Goal: Task Accomplishment & Management: Manage account settings

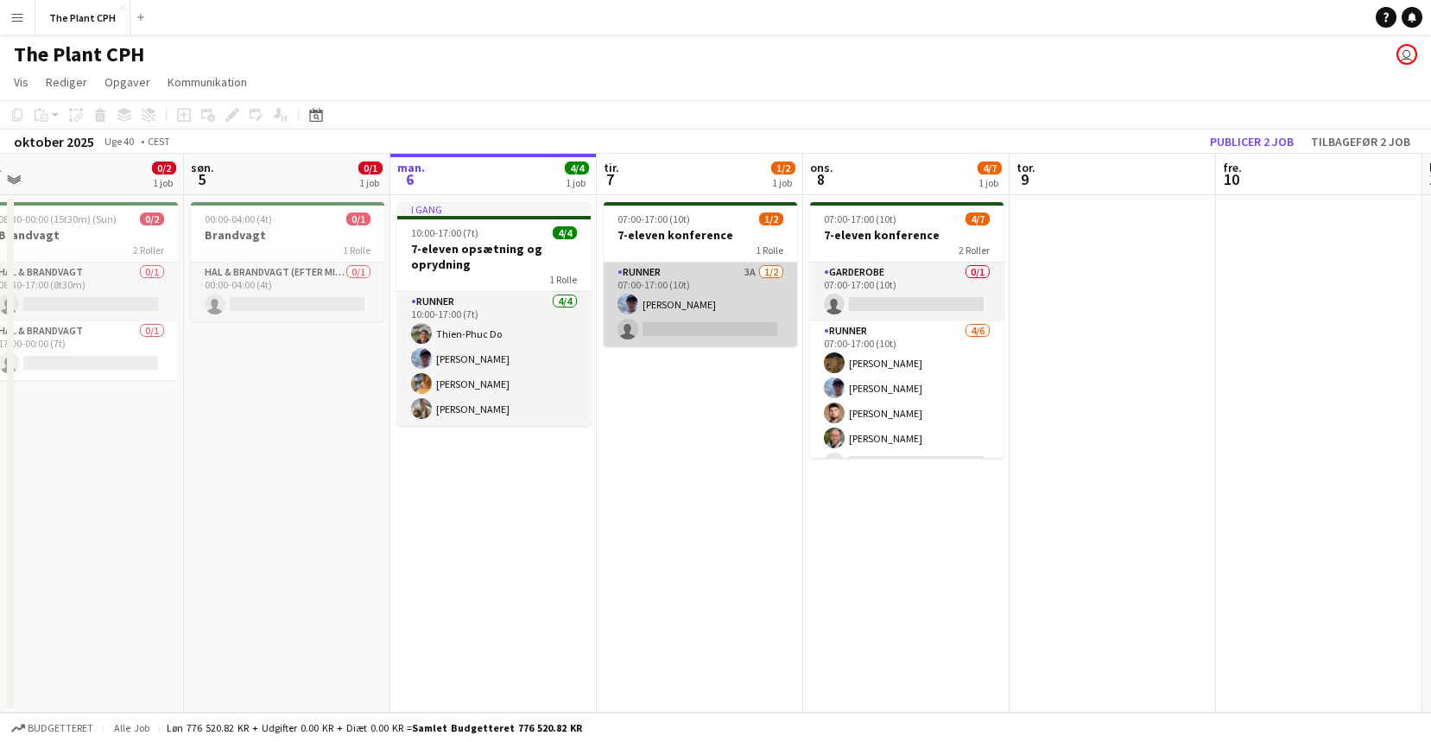
scroll to position [0, 466]
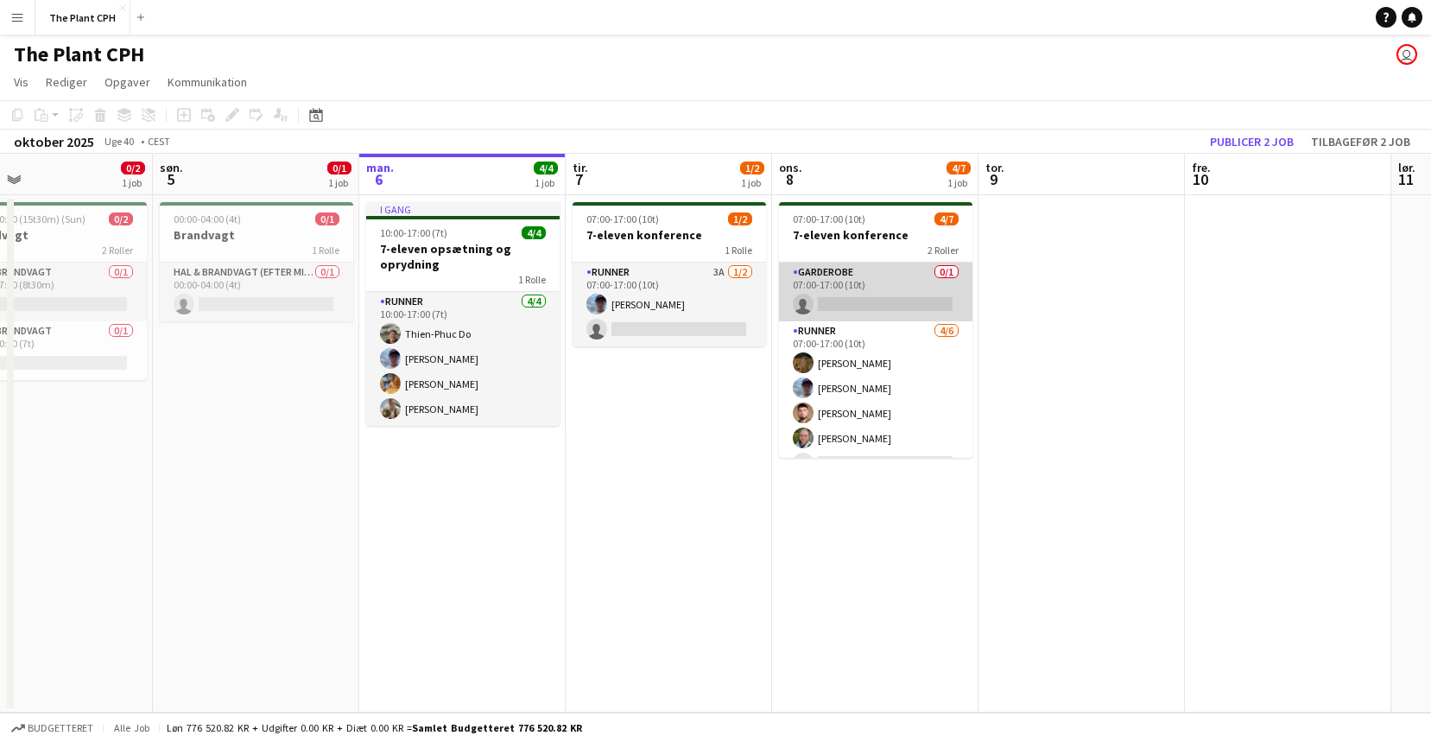
click at [869, 278] on app-card-role "Garderobe 0/1 07:00-17:00 (10t) single-neutral-actions" at bounding box center [875, 292] width 193 height 59
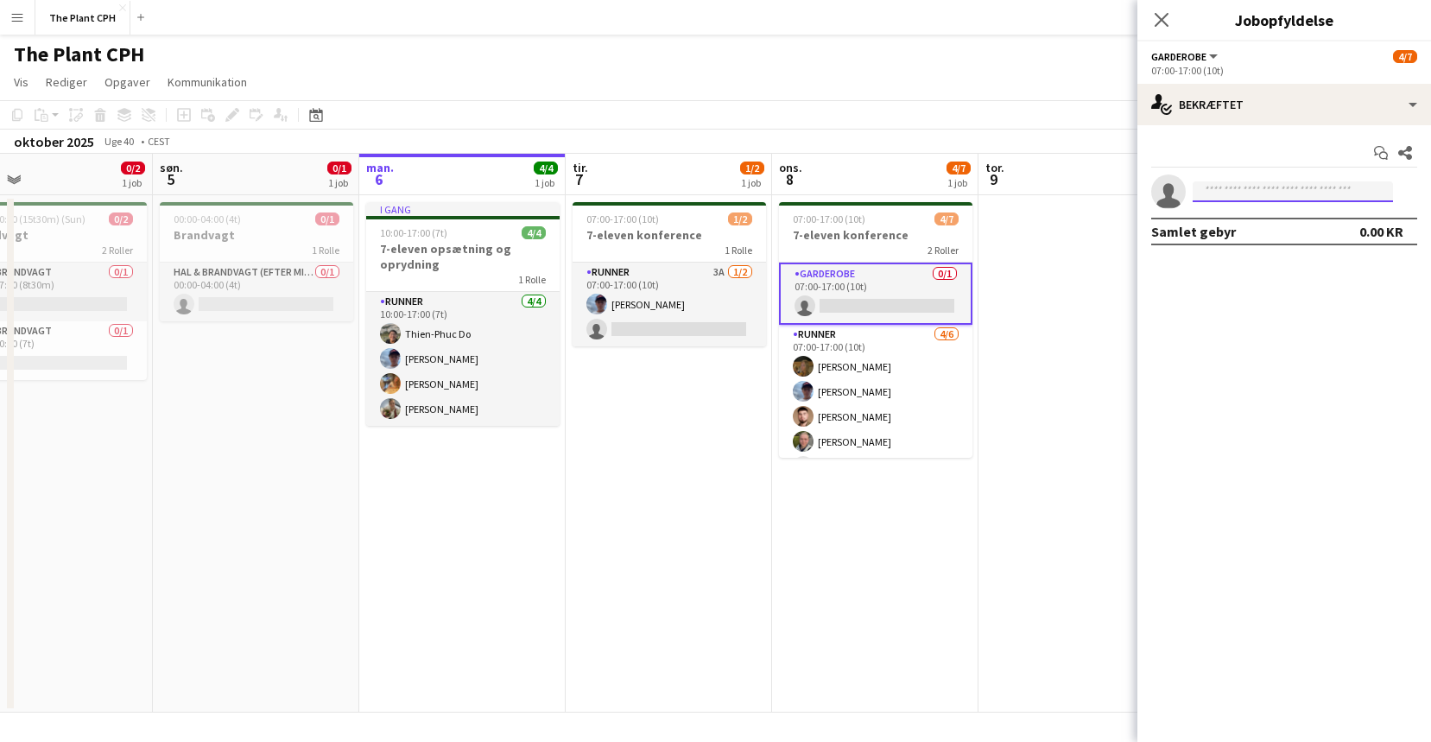
click at [1232, 188] on input at bounding box center [1293, 191] width 200 height 21
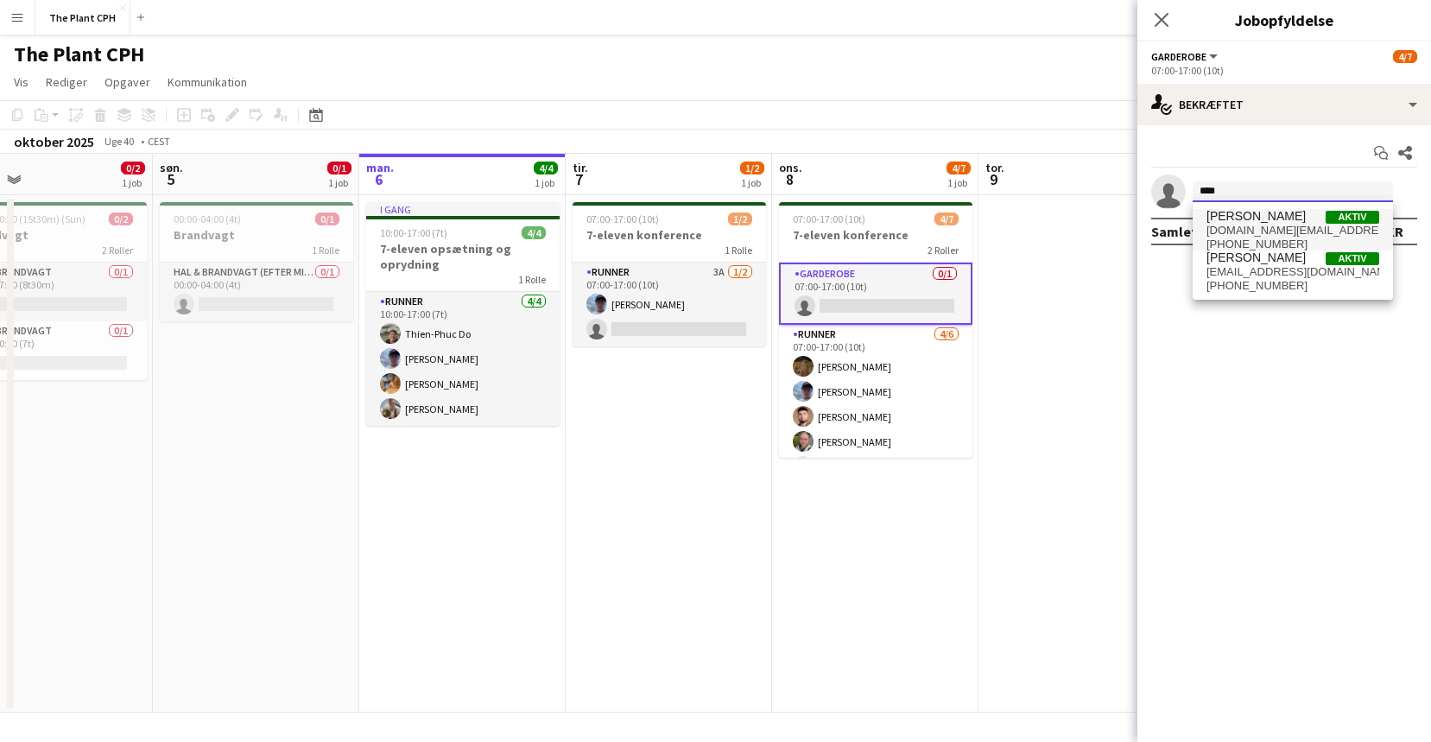
type input "****"
click at [1279, 223] on span "[PERSON_NAME] Aktiv" at bounding box center [1292, 216] width 173 height 15
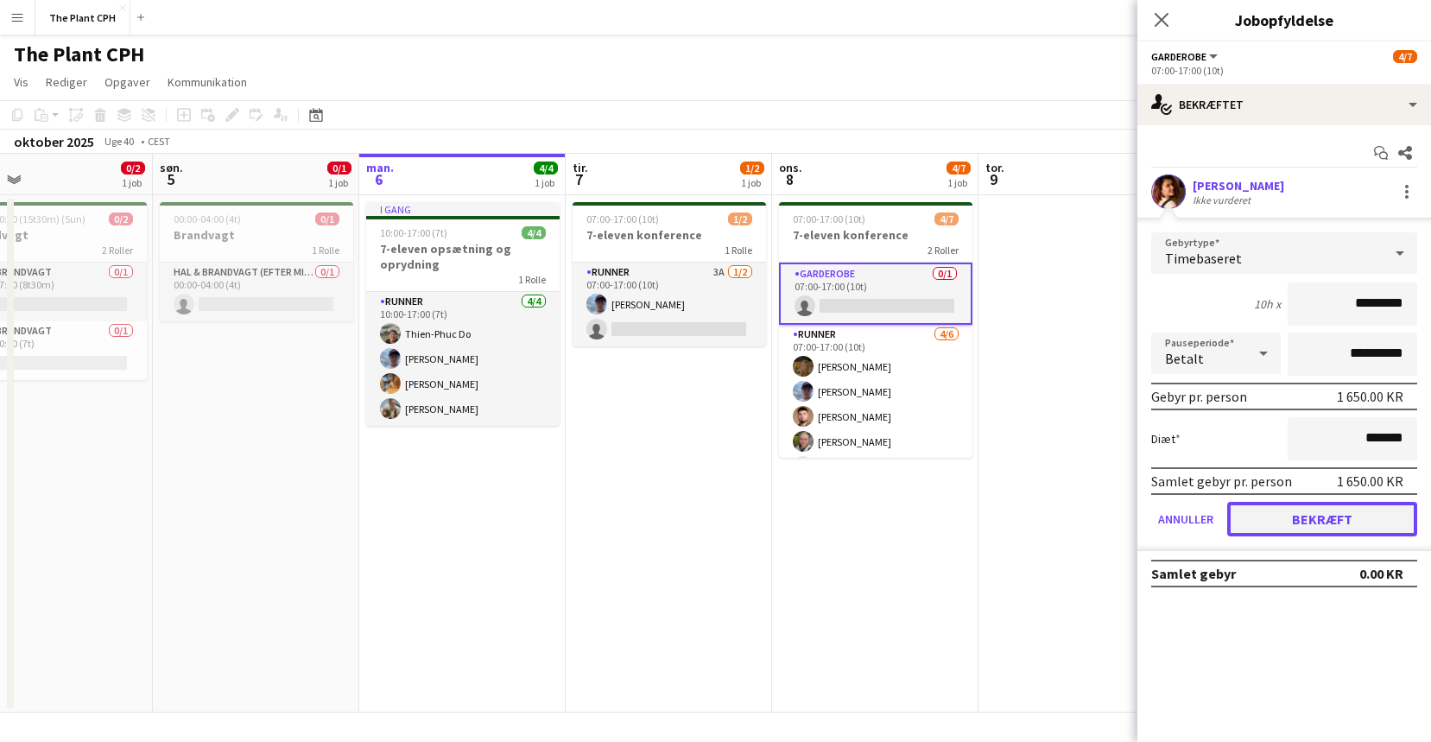
click at [1307, 516] on button "Bekræft" at bounding box center [1322, 519] width 190 height 35
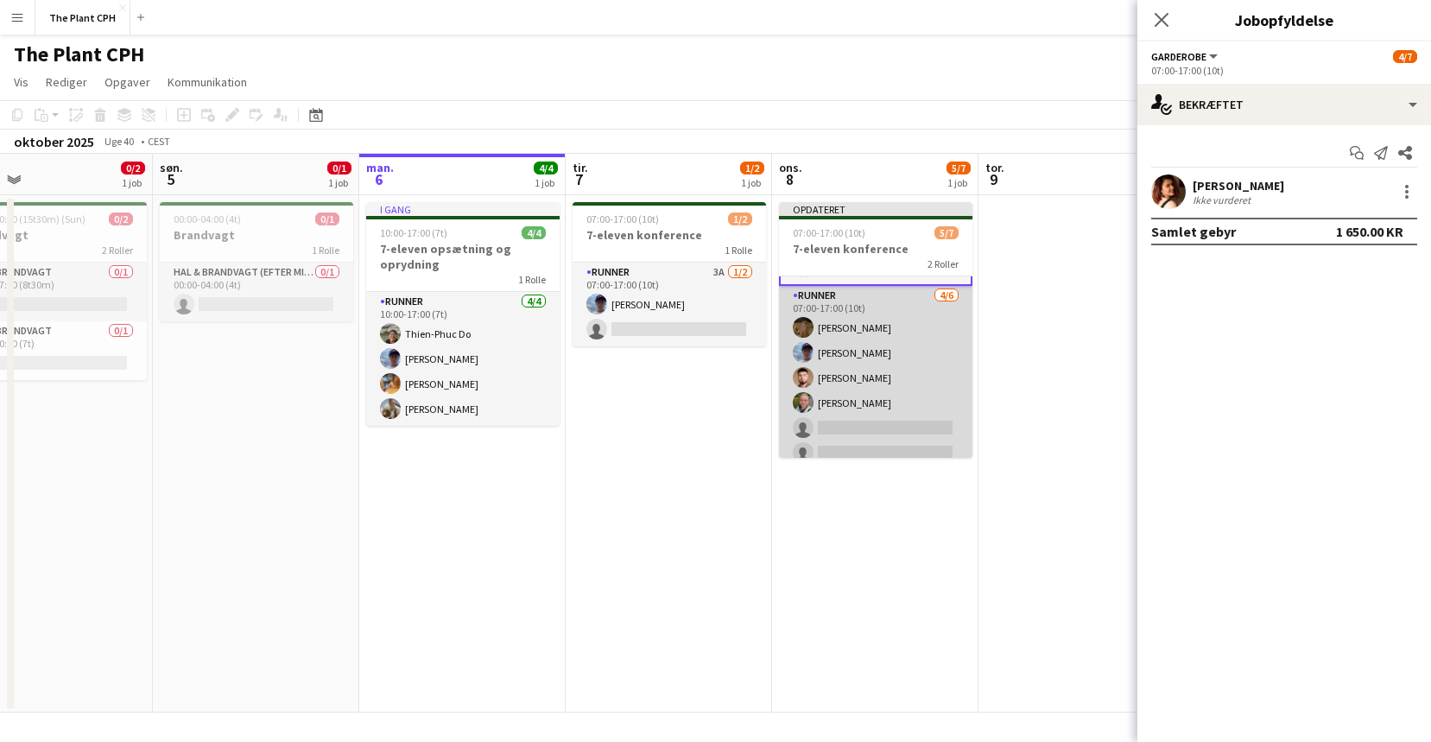
scroll to position [59, 0]
click at [884, 421] on app-card-role "Runner [DATE] 07:00-17:00 (10t) [PERSON_NAME] [PERSON_NAME] [PERSON_NAME] [PERS…" at bounding box center [875, 372] width 193 height 184
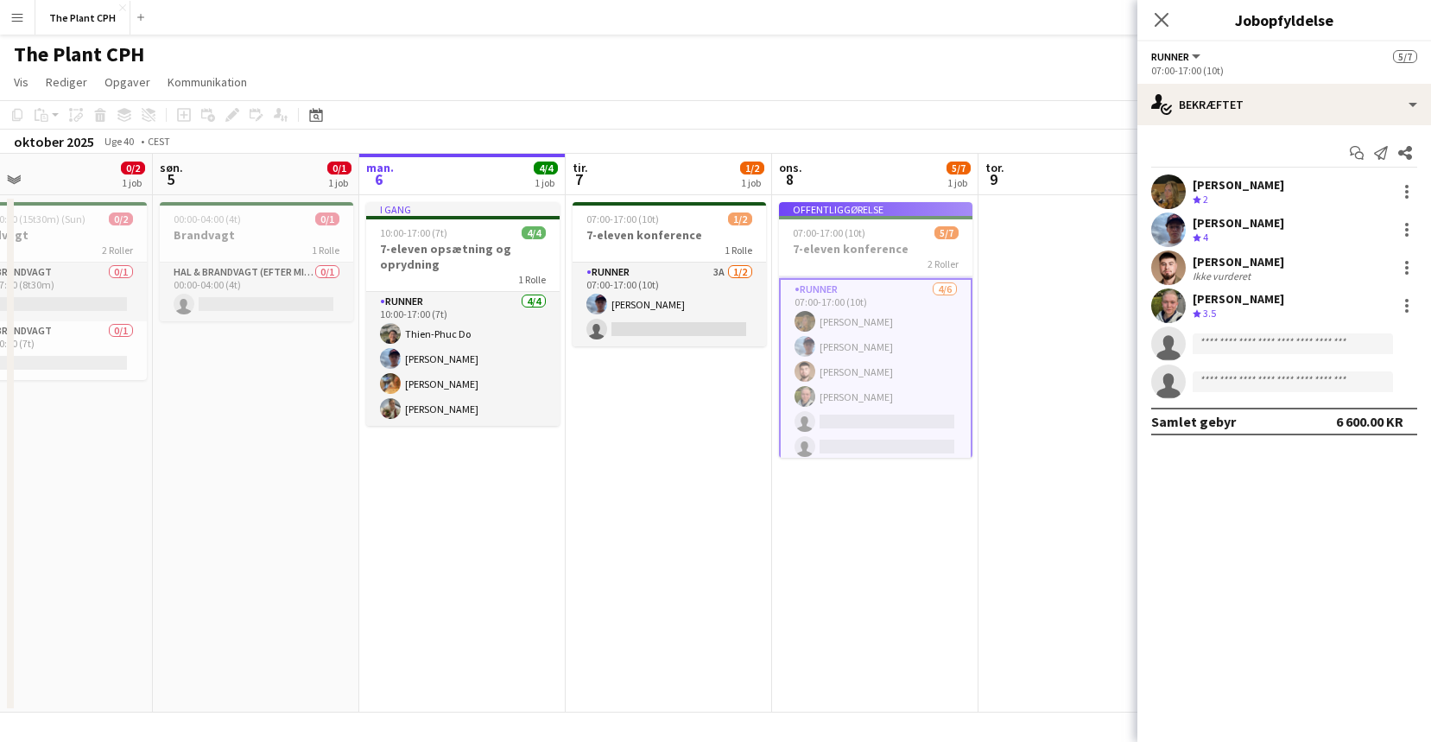
scroll to position [51, 0]
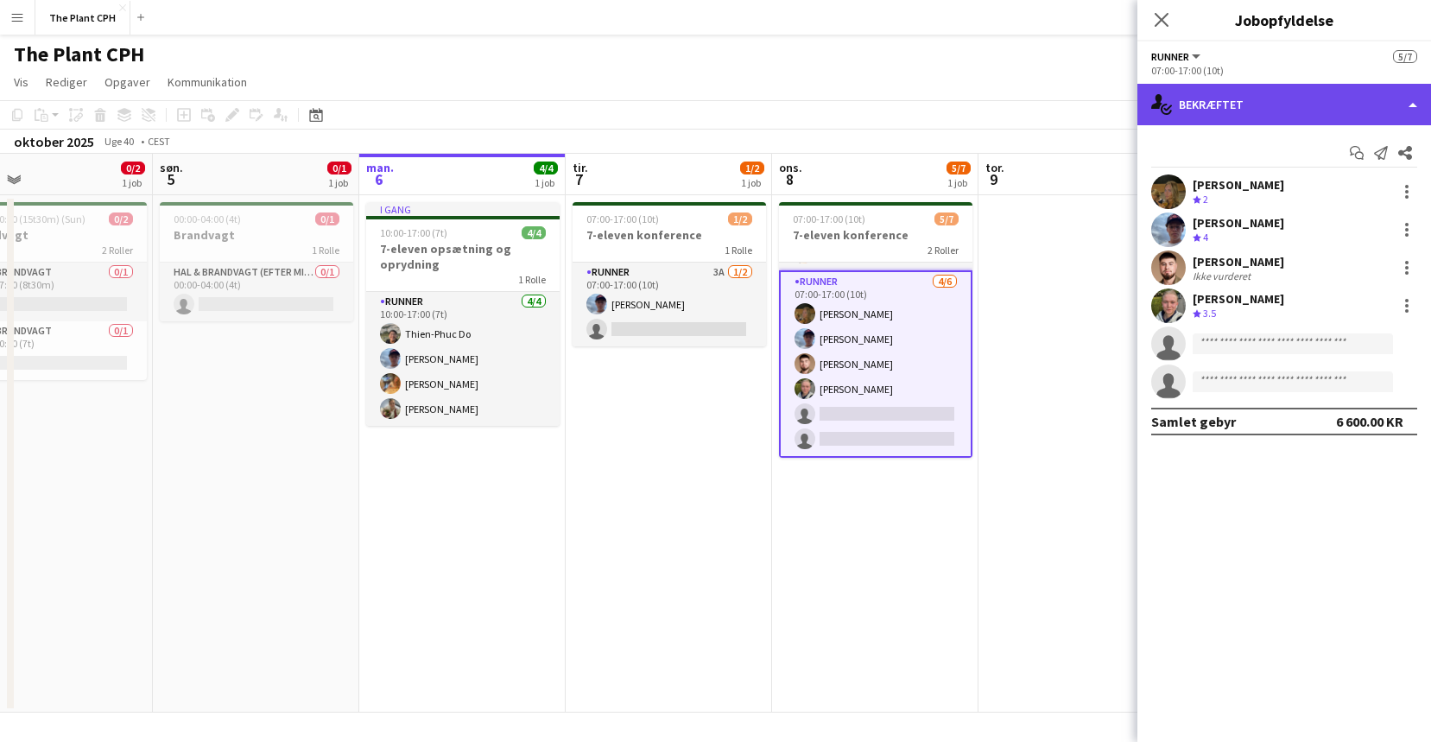
click at [1290, 119] on div "single-neutral-actions-check-2 Bekræftet" at bounding box center [1284, 104] width 294 height 41
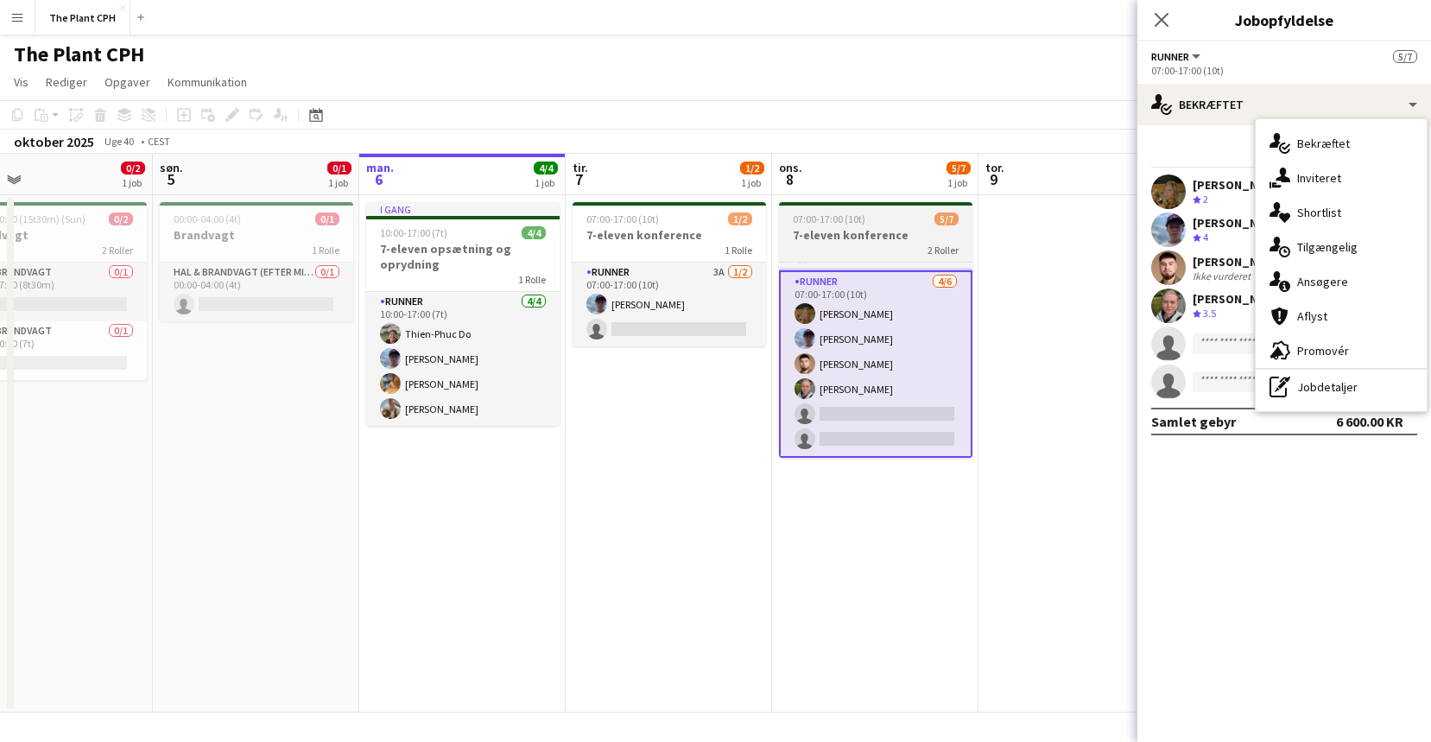
drag, startPoint x: 983, startPoint y: 279, endPoint x: 972, endPoint y: 283, distance: 12.0
click at [983, 279] on app-date-cell at bounding box center [1081, 453] width 206 height 517
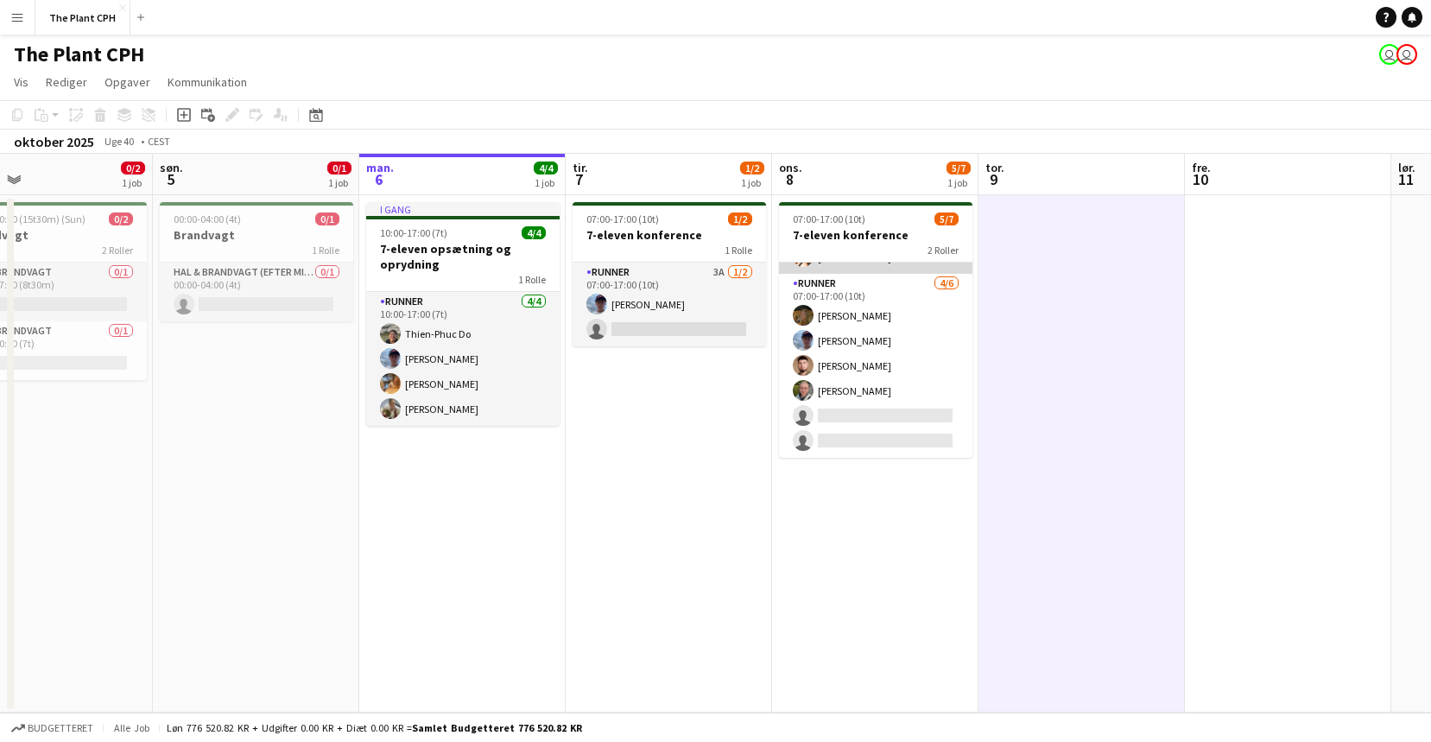
scroll to position [0, 0]
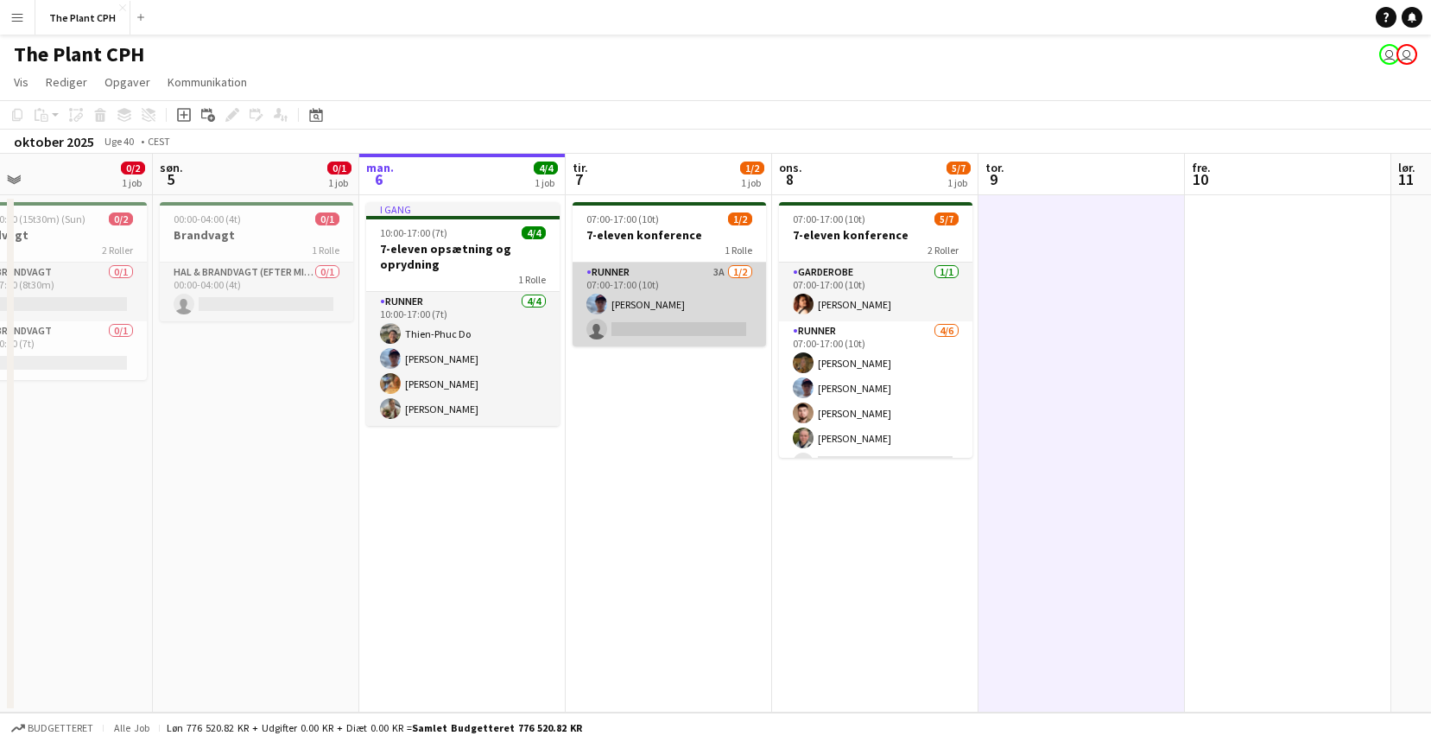
click at [706, 314] on app-card-role "Runner 3A [DATE] 07:00-17:00 (10t) [PERSON_NAME] single-neutral-actions" at bounding box center [669, 305] width 193 height 84
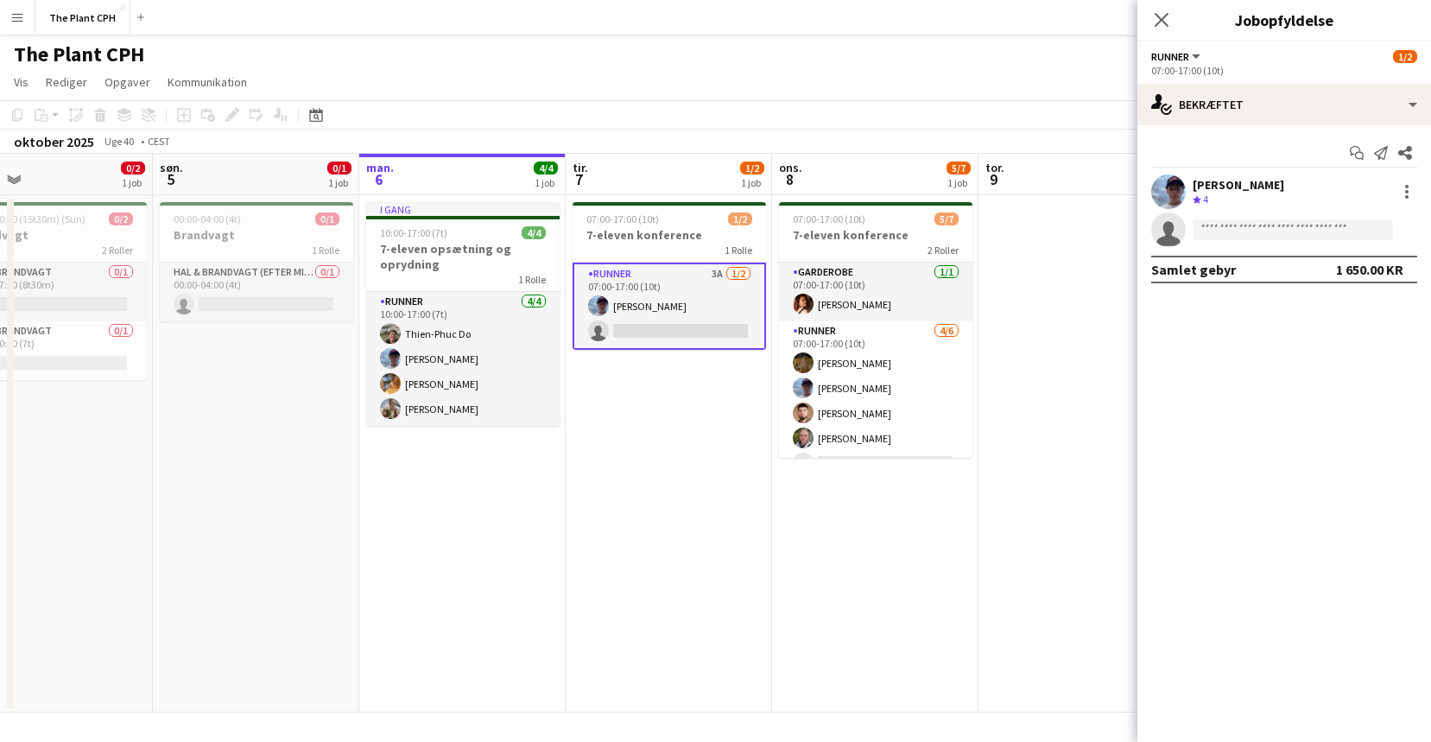
click at [1251, 240] on app-invite-slot "single-neutral-actions" at bounding box center [1284, 229] width 294 height 35
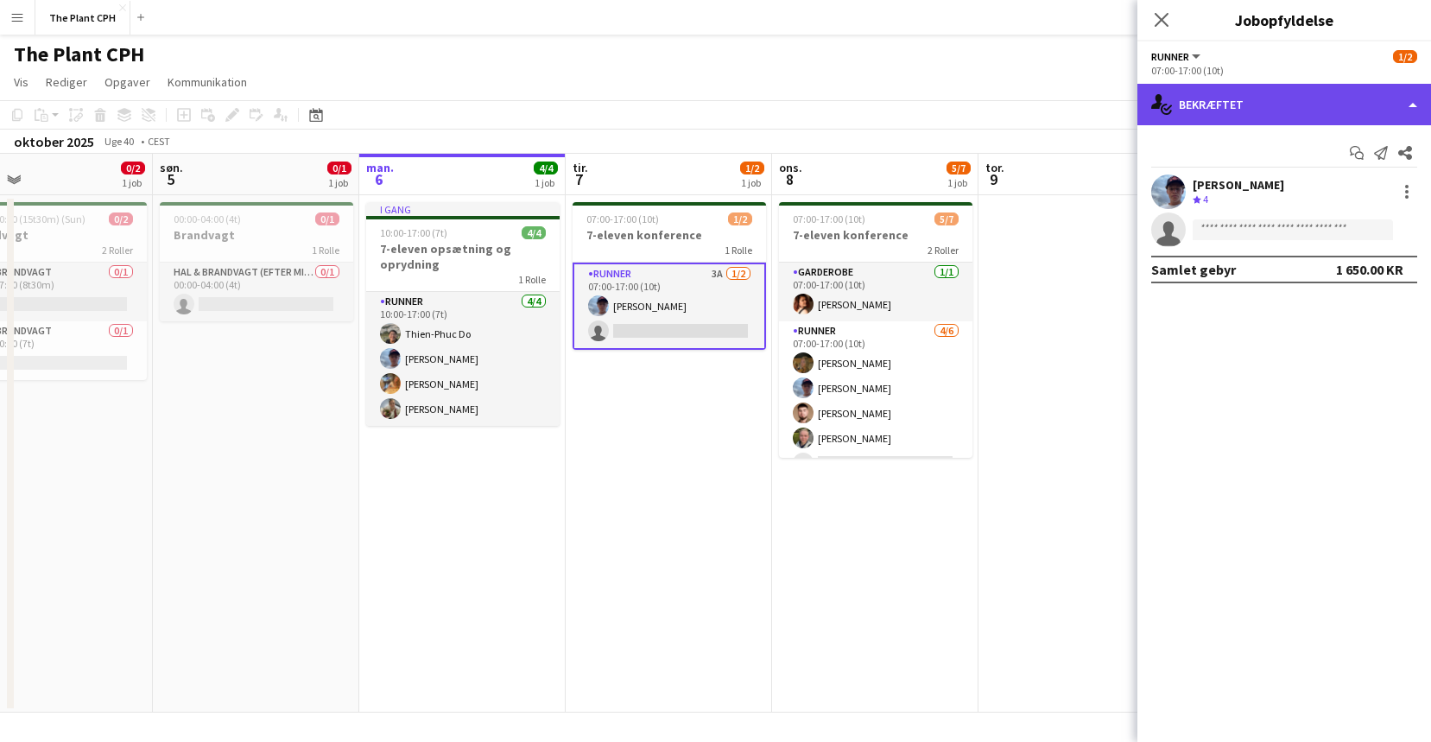
click at [1276, 108] on div "single-neutral-actions-check-2 Bekræftet" at bounding box center [1284, 104] width 294 height 41
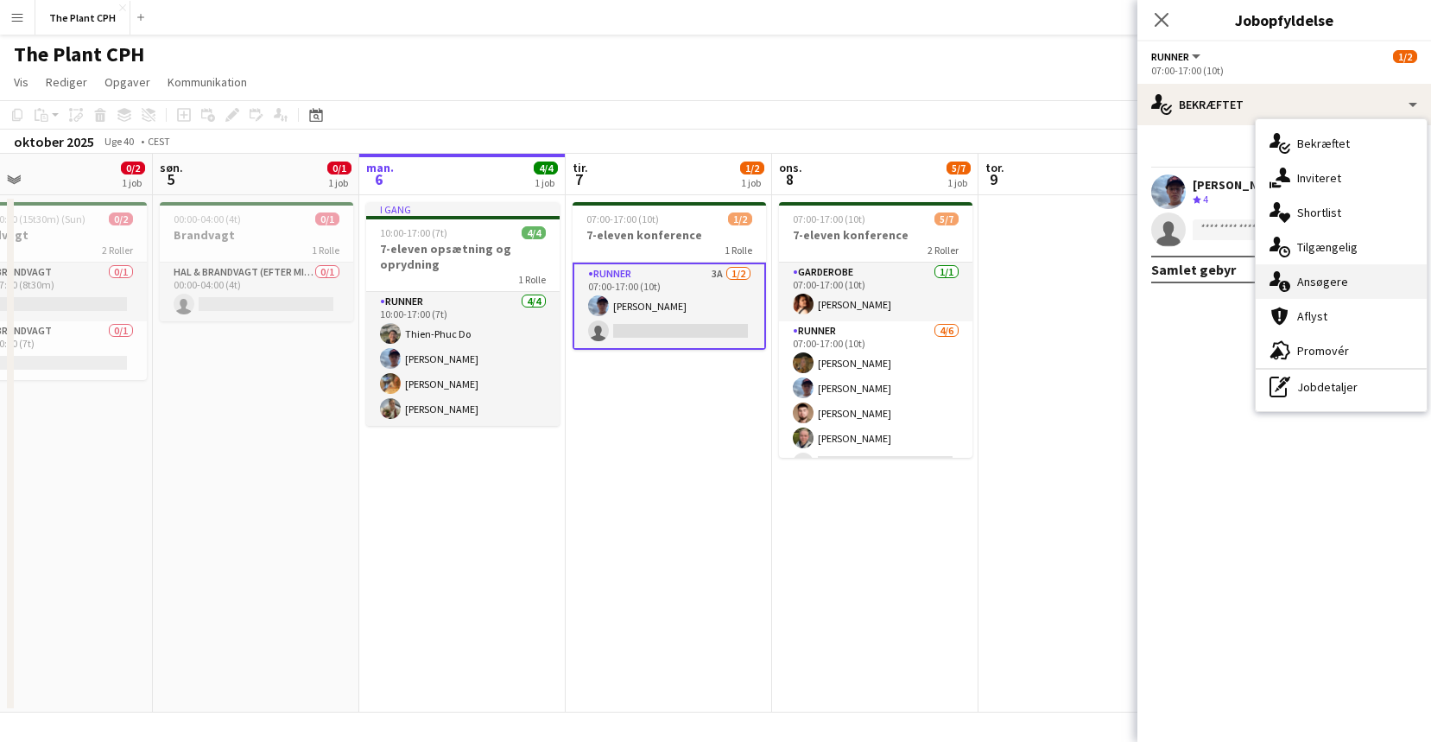
click at [1307, 281] on span "Ansøgere" at bounding box center [1322, 282] width 51 height 16
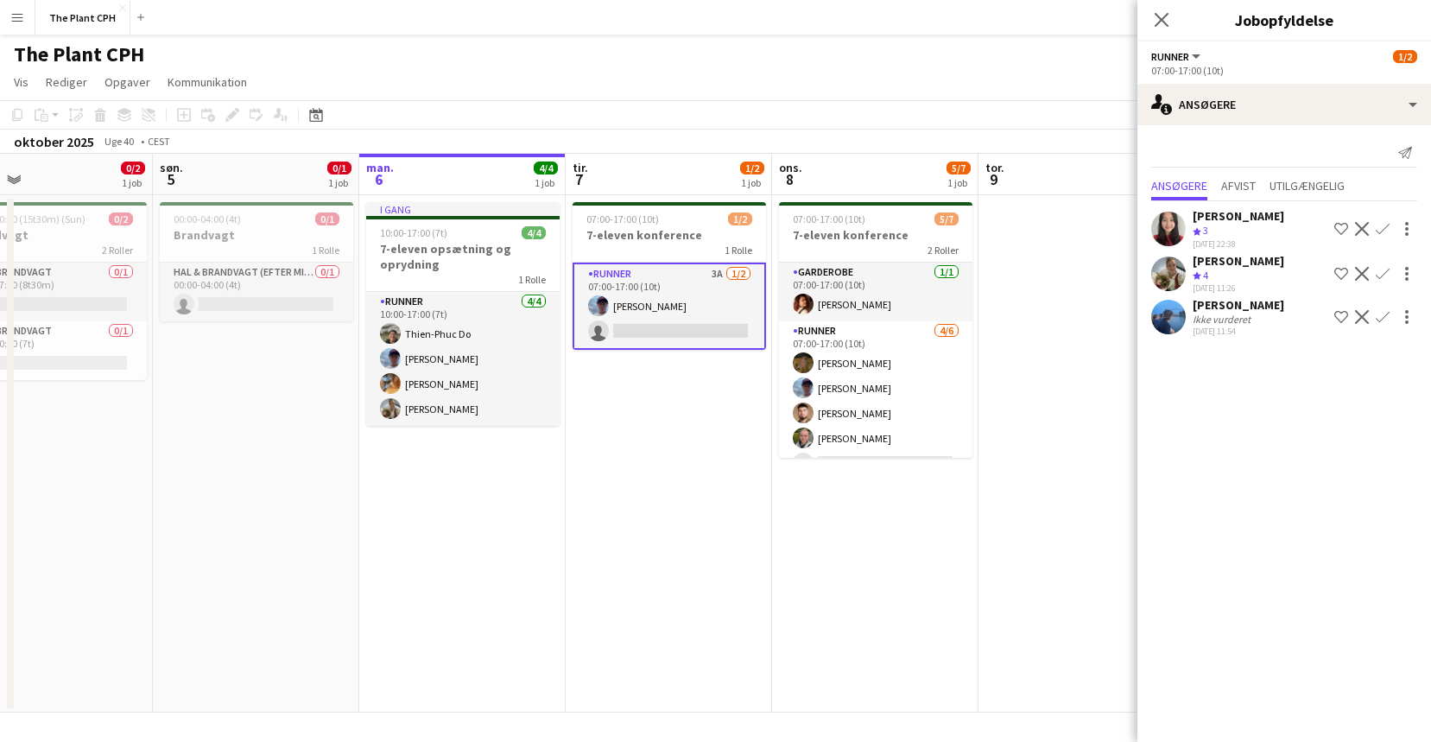
click at [1383, 275] on app-icon "Bekræft" at bounding box center [1383, 274] width 14 height 14
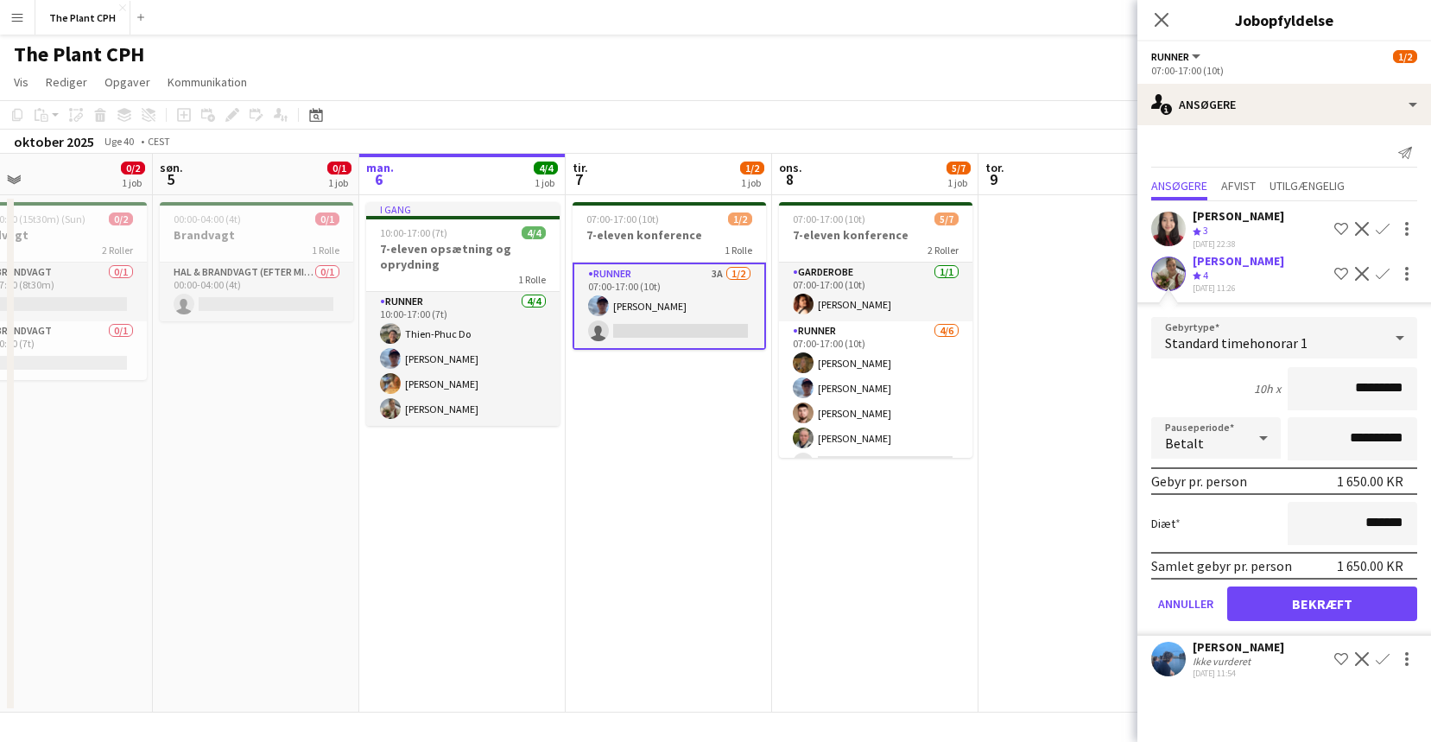
click at [1358, 623] on form "**********" at bounding box center [1284, 476] width 294 height 319
click at [1358, 616] on button "Bekræft" at bounding box center [1322, 603] width 190 height 35
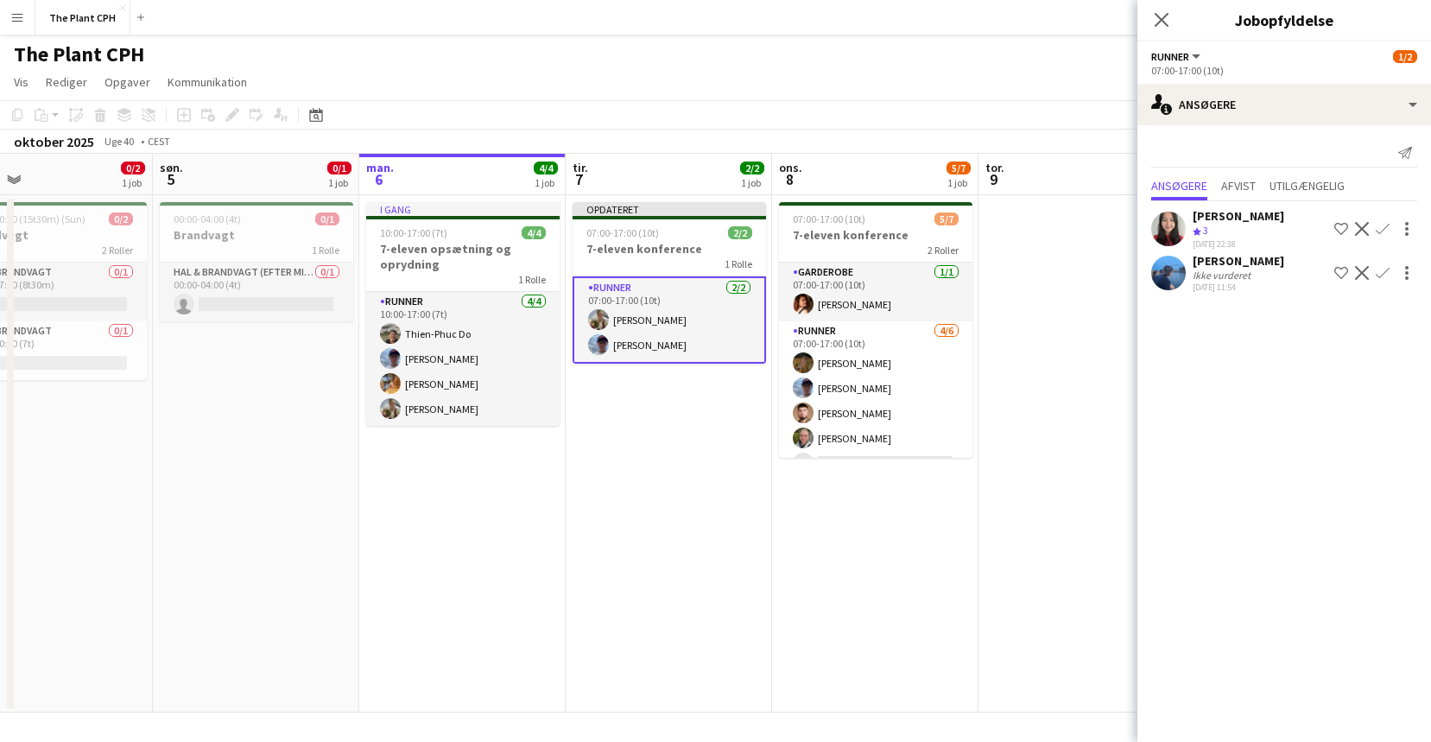
click at [594, 549] on app-date-cell "Opdateret 07:00-17:00 (10t) 2/2 7-eleven konference 1 Rolle Runner [DATE] 07:00…" at bounding box center [669, 453] width 206 height 517
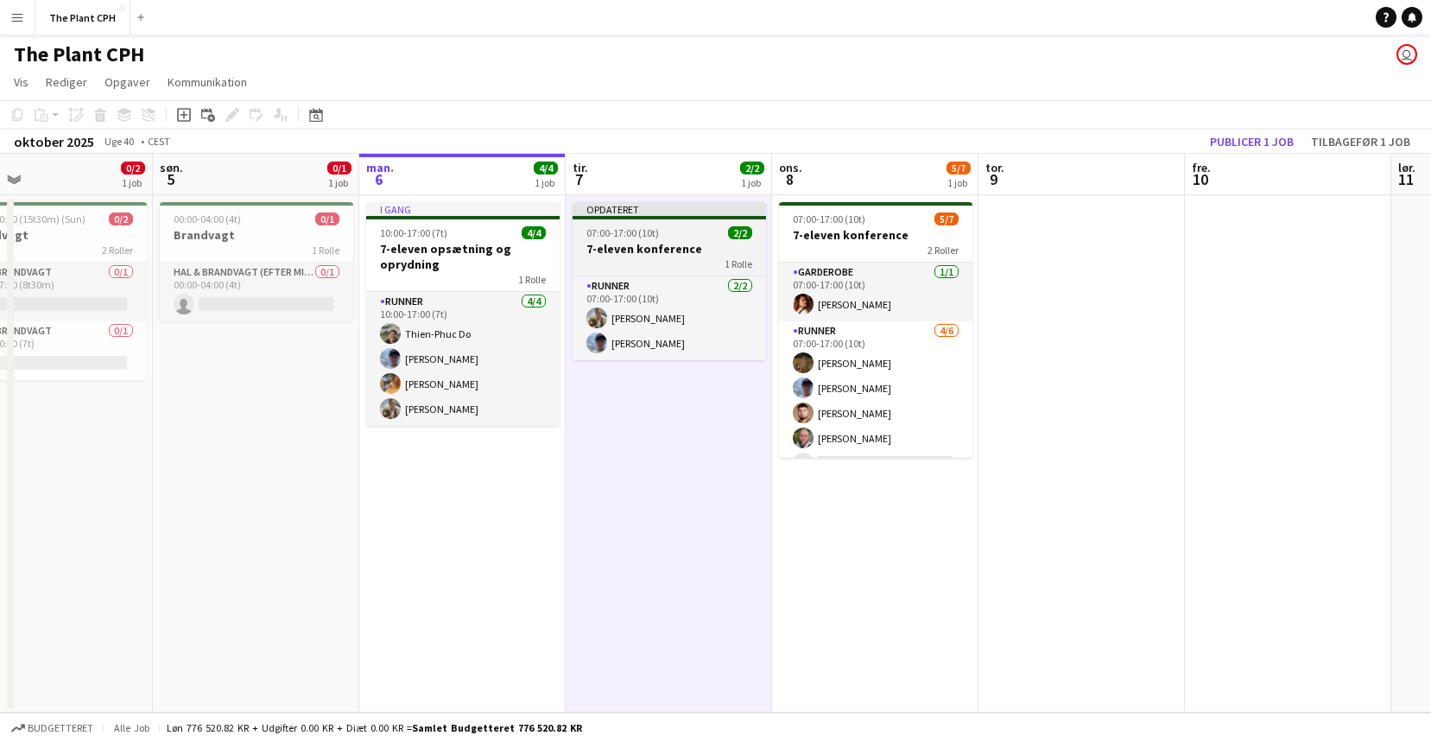
click at [633, 259] on div "1 Rolle" at bounding box center [669, 263] width 193 height 14
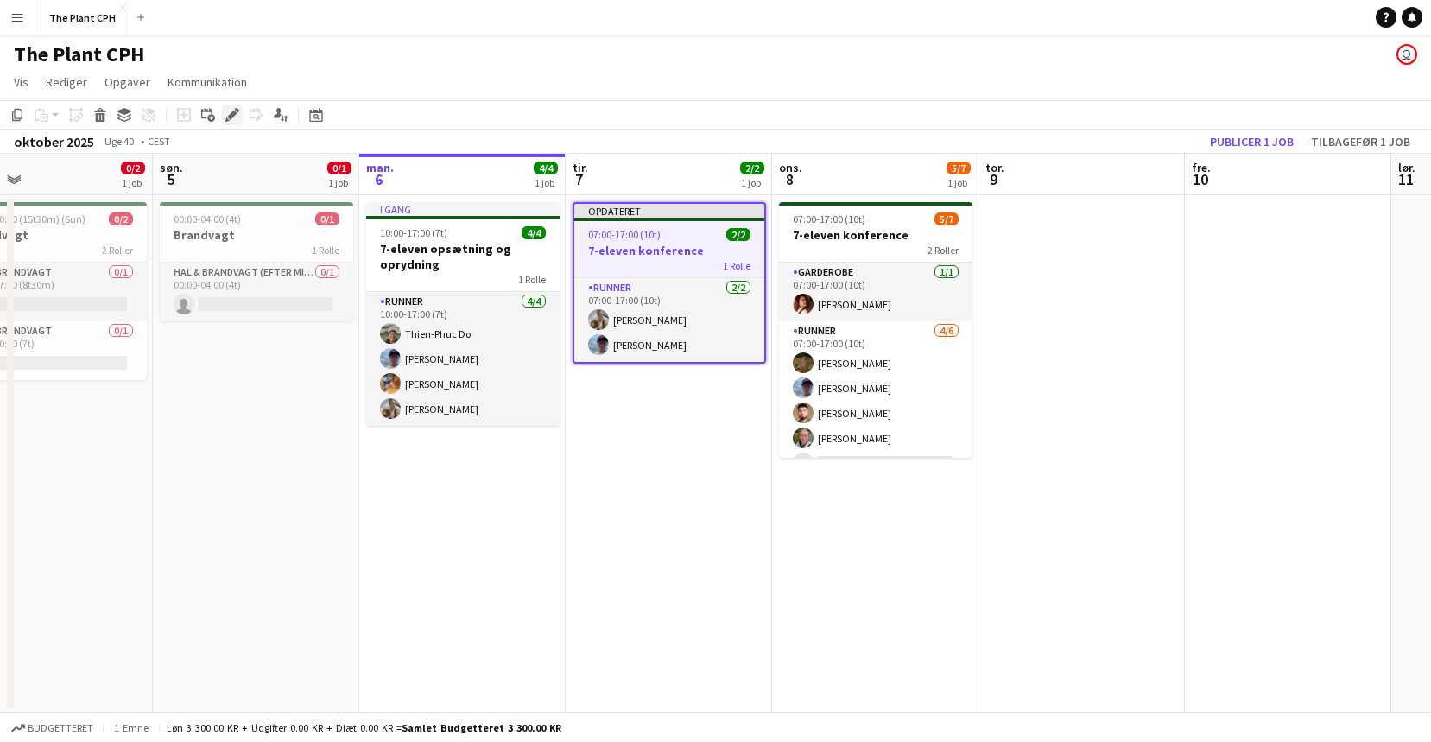
click at [233, 114] on icon at bounding box center [231, 115] width 9 height 9
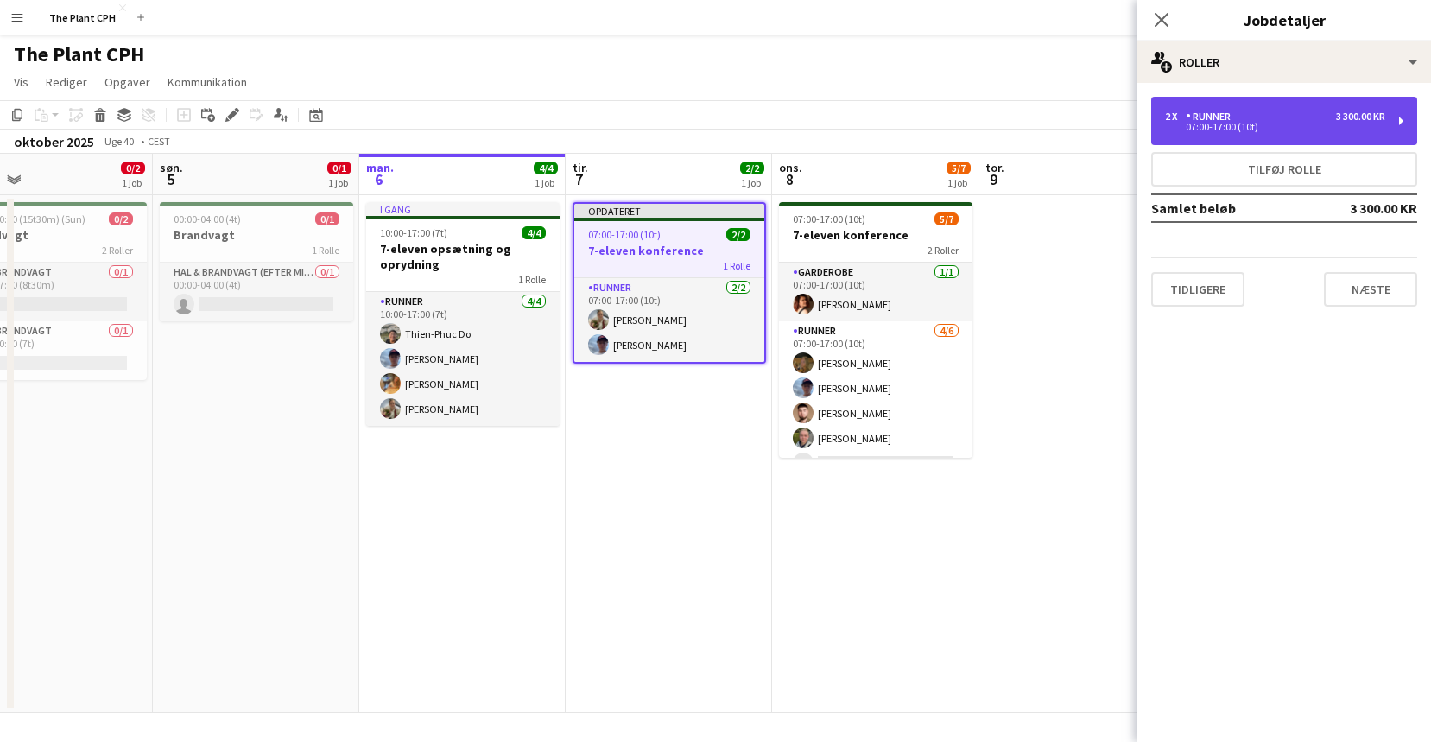
click at [1251, 123] on div "07:00-17:00 (10t)" at bounding box center [1275, 127] width 220 height 9
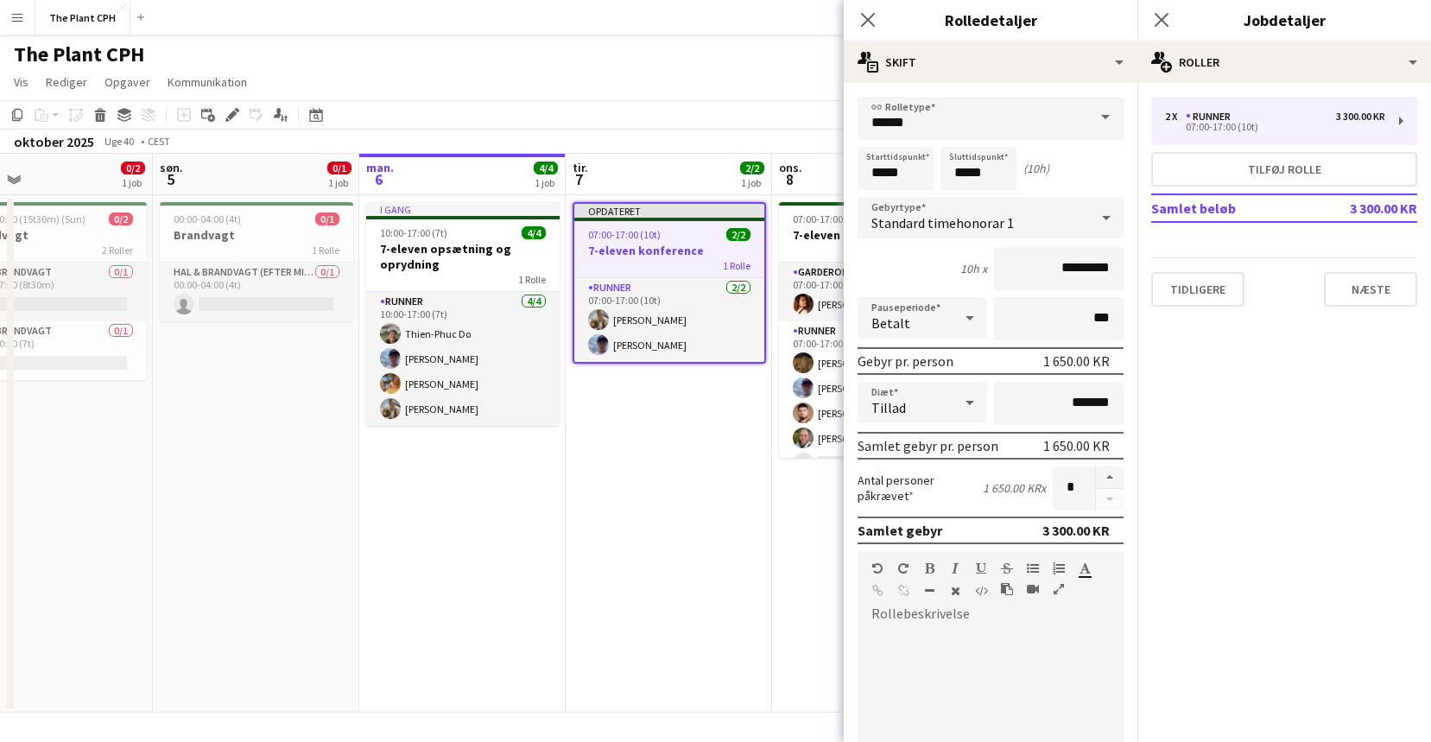
click at [1352, 270] on div "Tidligere Næste" at bounding box center [1284, 281] width 266 height 49
click at [1342, 300] on button "Næste" at bounding box center [1370, 289] width 93 height 35
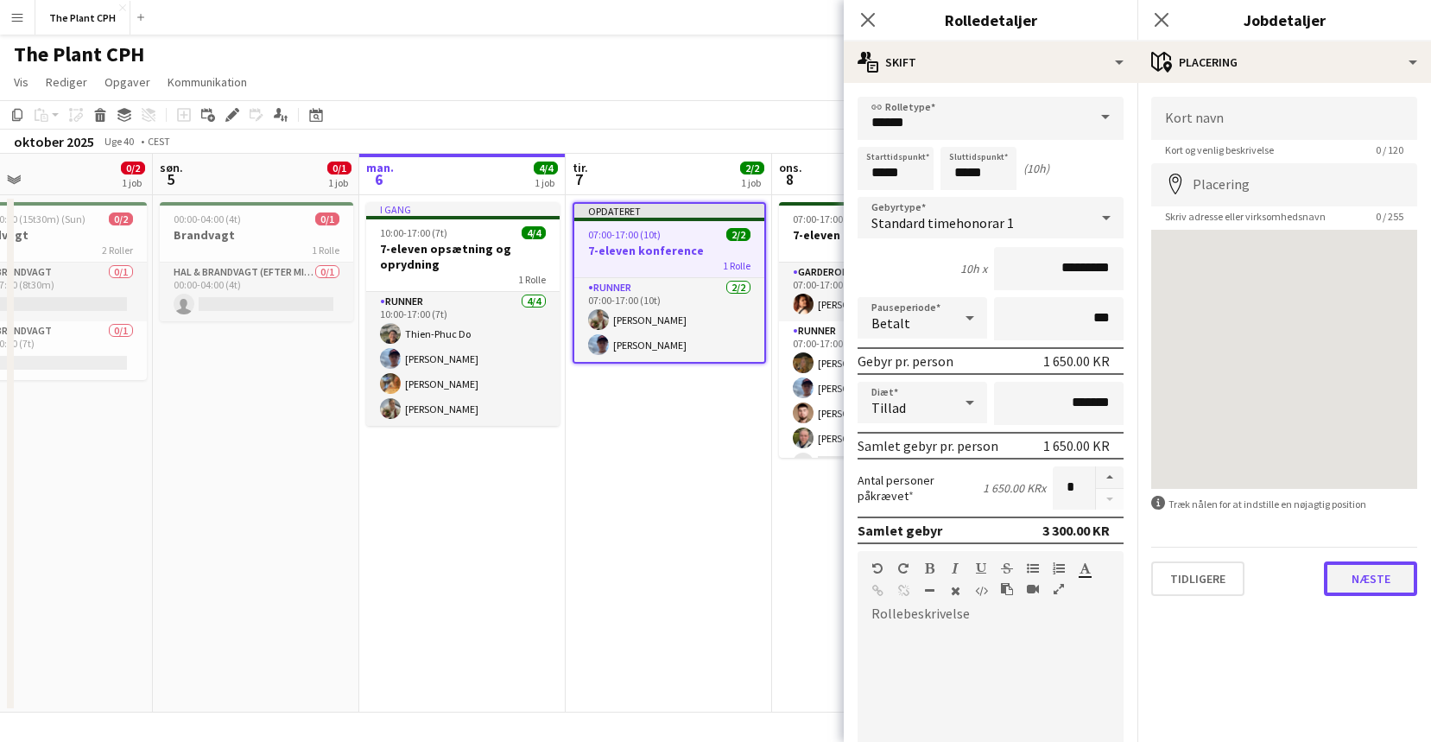
click at [1390, 592] on button "Næste" at bounding box center [1370, 578] width 93 height 35
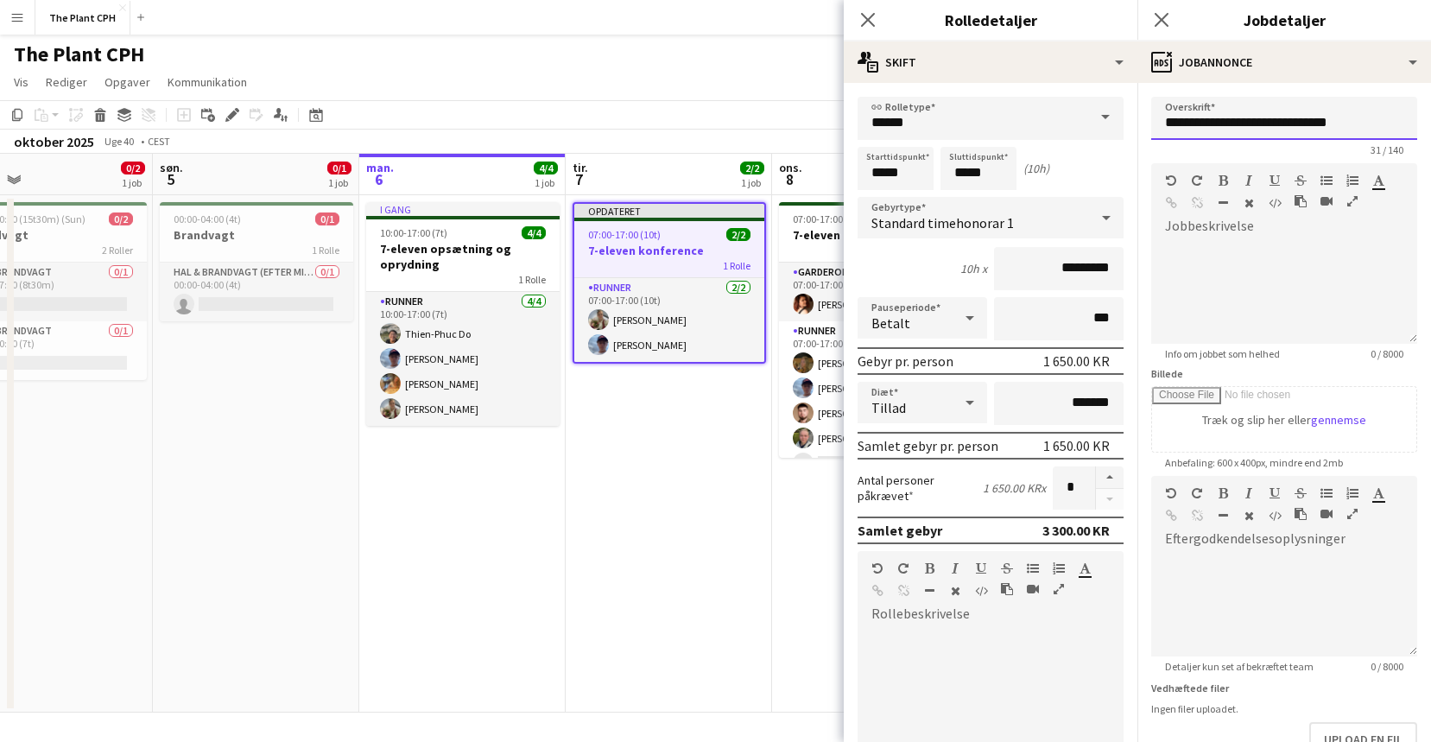
click at [1367, 129] on input "**********" at bounding box center [1284, 118] width 266 height 43
click at [615, 109] on app-toolbar "Kopier Indsæt Indsæt Kommando V Indsæt med mandskab Kommando Skift V Indsæt lin…" at bounding box center [715, 114] width 1431 height 29
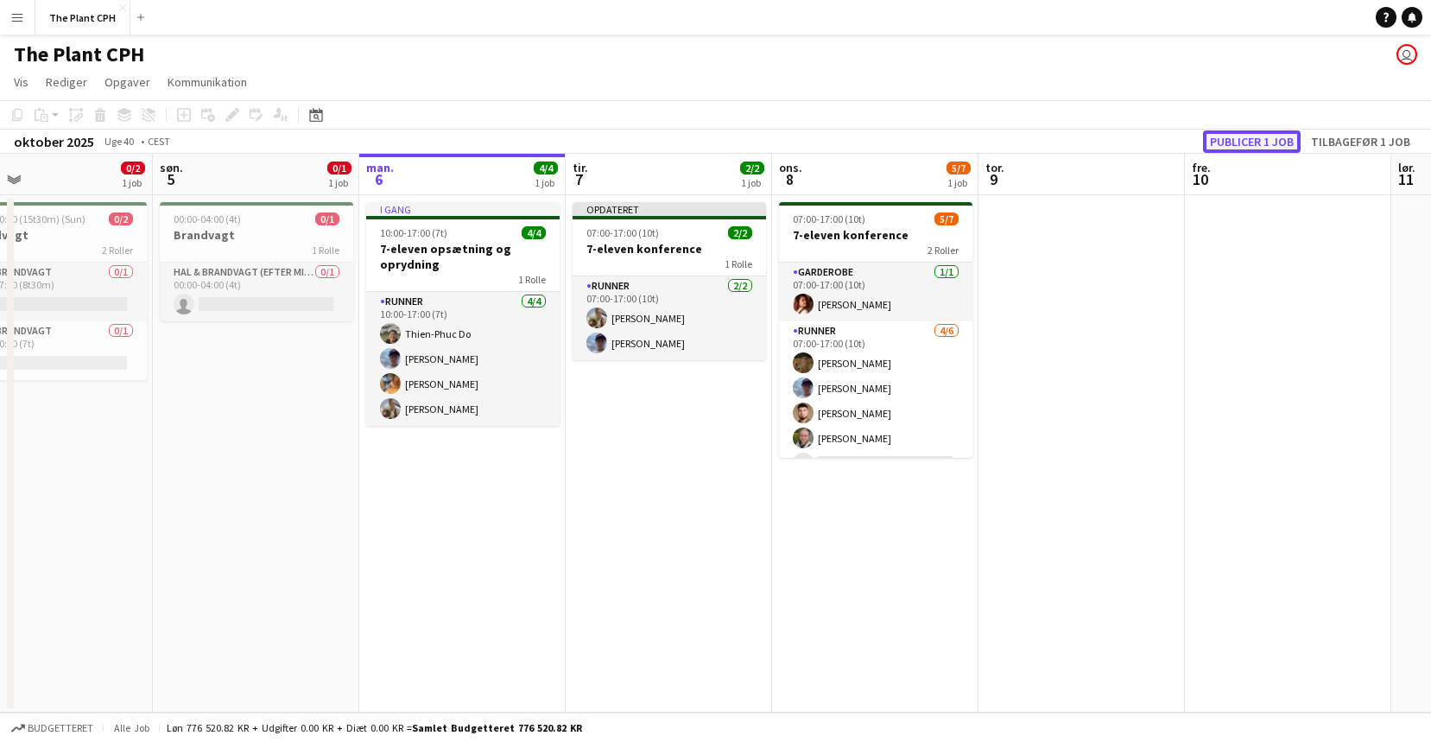
click at [1263, 139] on button "Publicer 1 job" at bounding box center [1252, 141] width 98 height 22
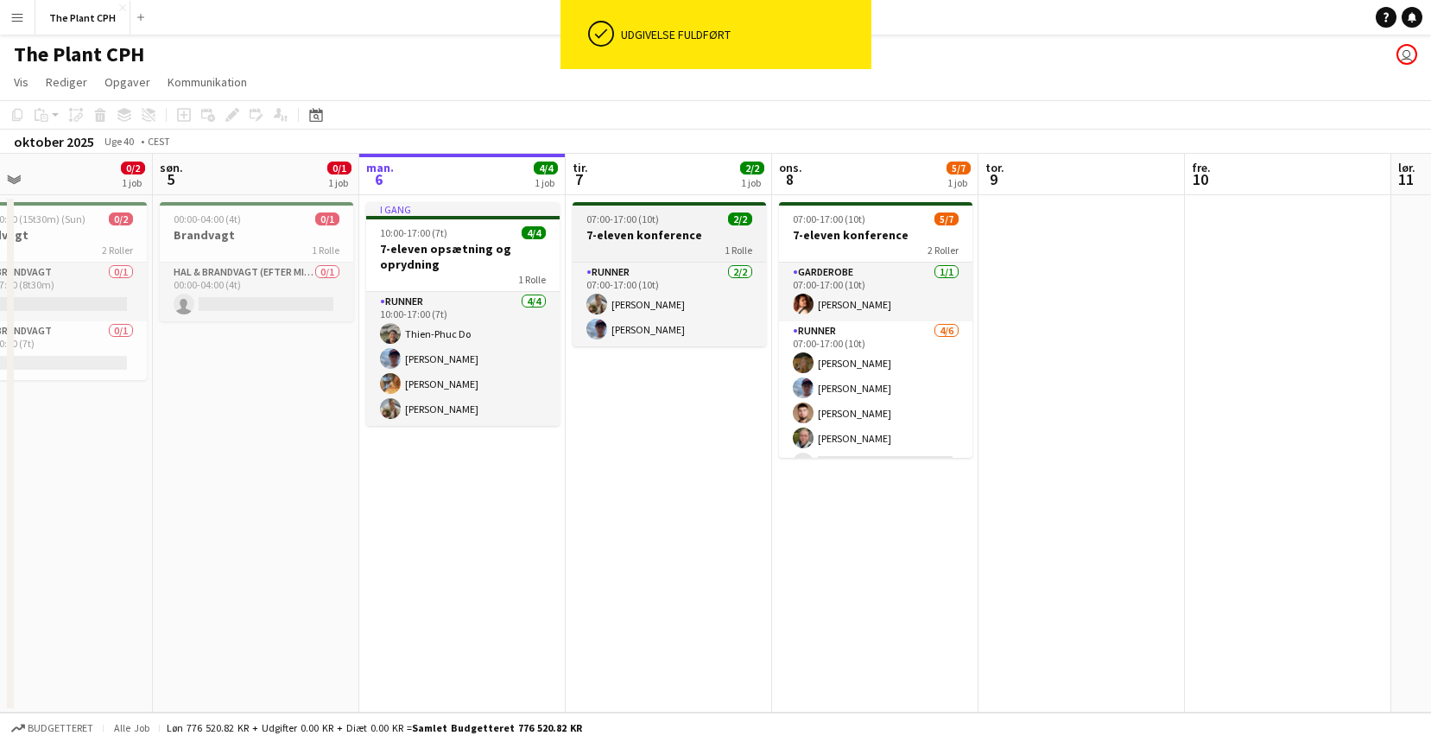
click at [715, 233] on h3 "7-eleven konference" at bounding box center [669, 235] width 193 height 16
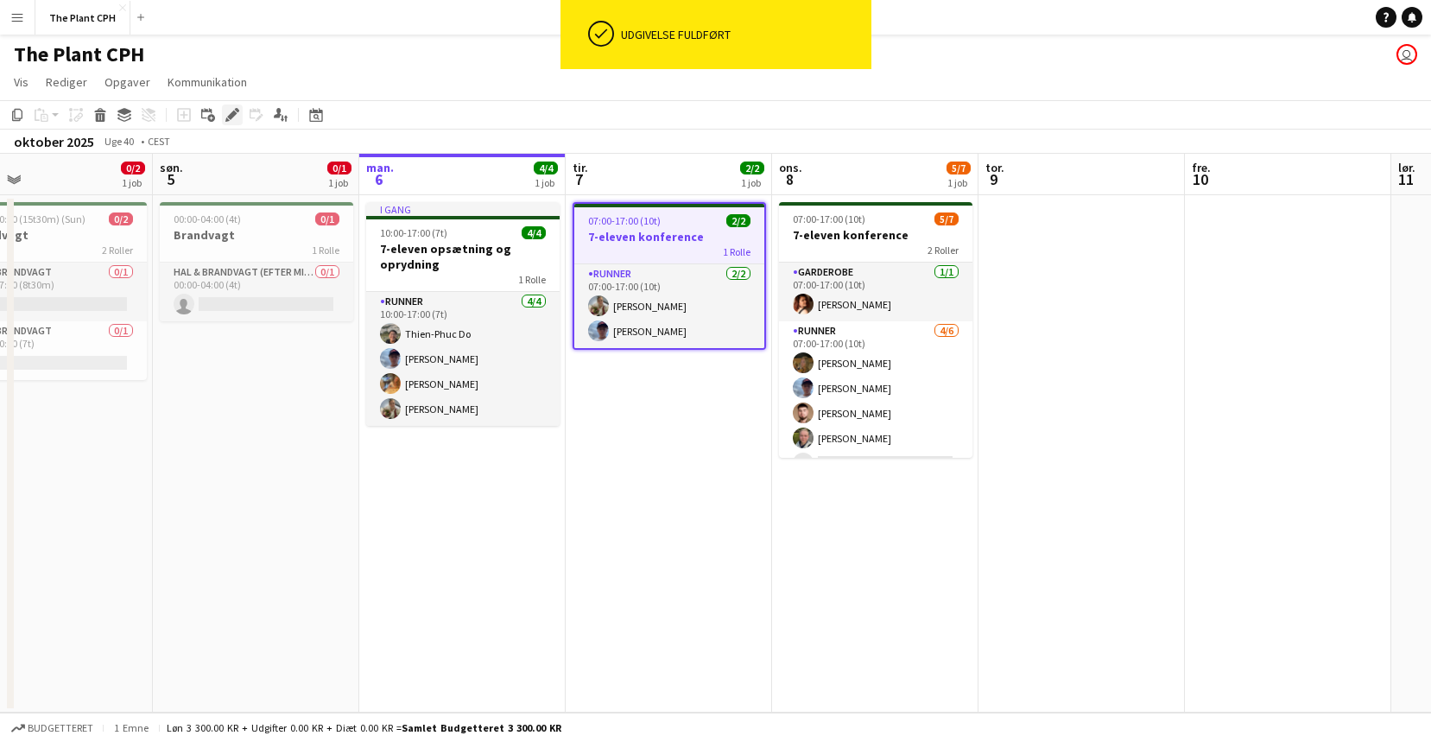
click at [222, 110] on div "Rediger" at bounding box center [232, 114] width 21 height 21
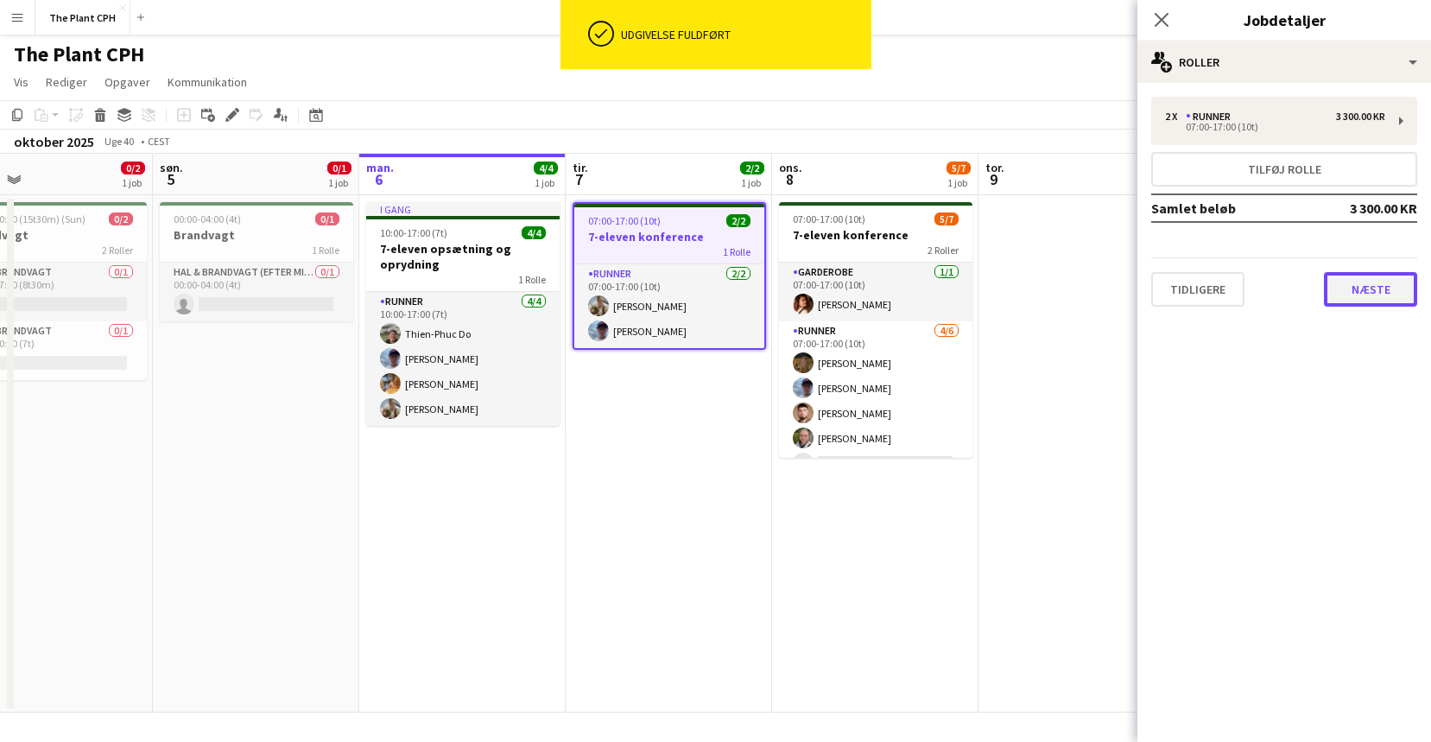
click at [1354, 282] on button "Næste" at bounding box center [1370, 289] width 93 height 35
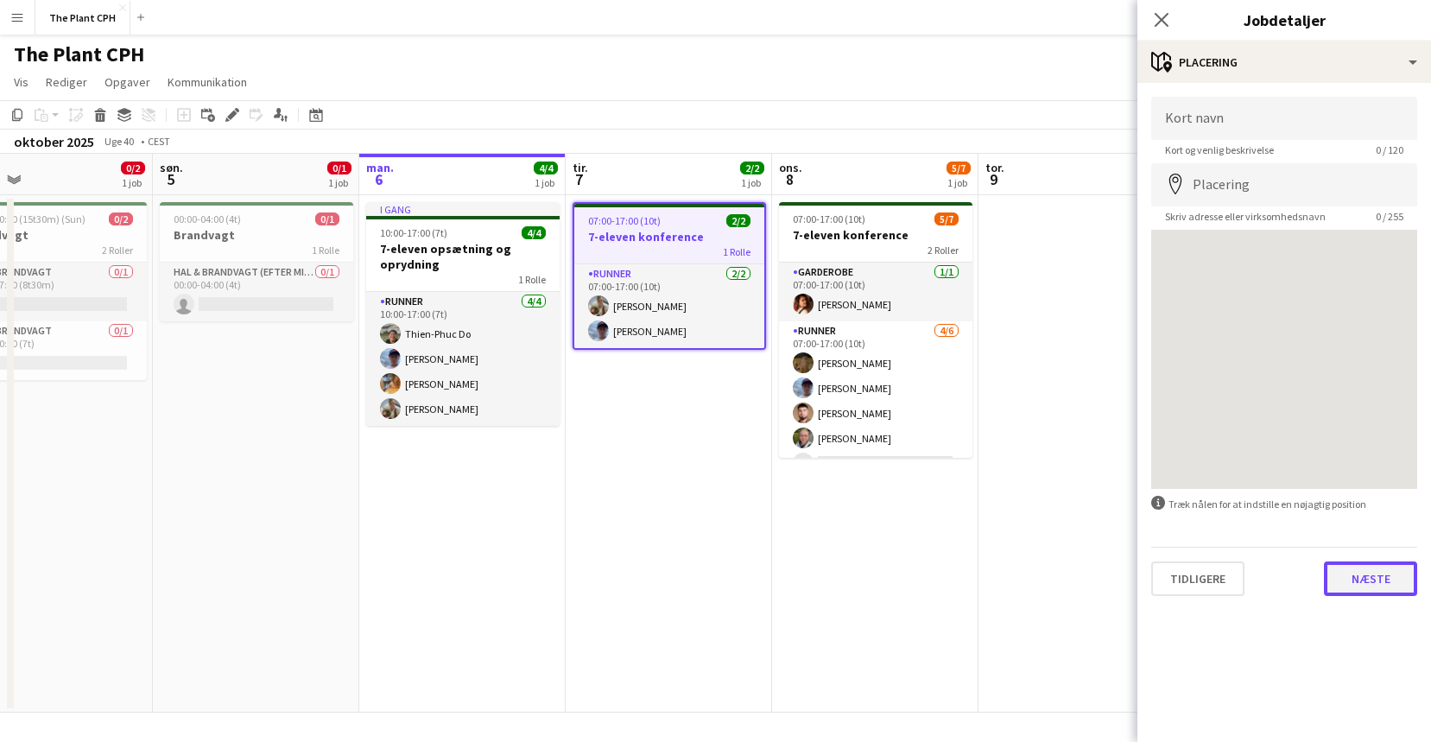
click at [1396, 568] on button "Næste" at bounding box center [1370, 578] width 93 height 35
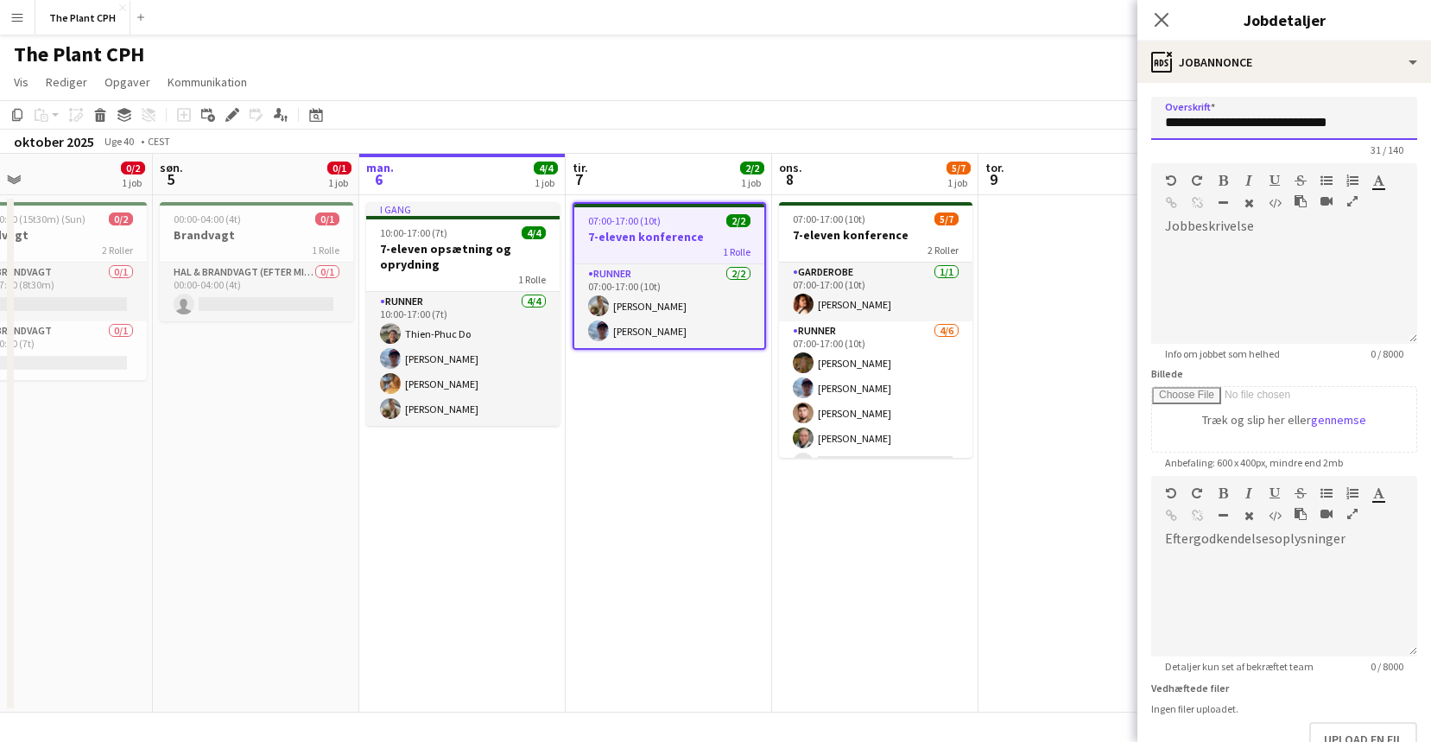
click at [1364, 119] on input "**********" at bounding box center [1284, 118] width 266 height 43
click at [1029, 68] on app-page-menu "Vis Dagvisning udvidet Dagvisning kollapset Månedsvisning Datovælger Spring til…" at bounding box center [715, 83] width 1431 height 33
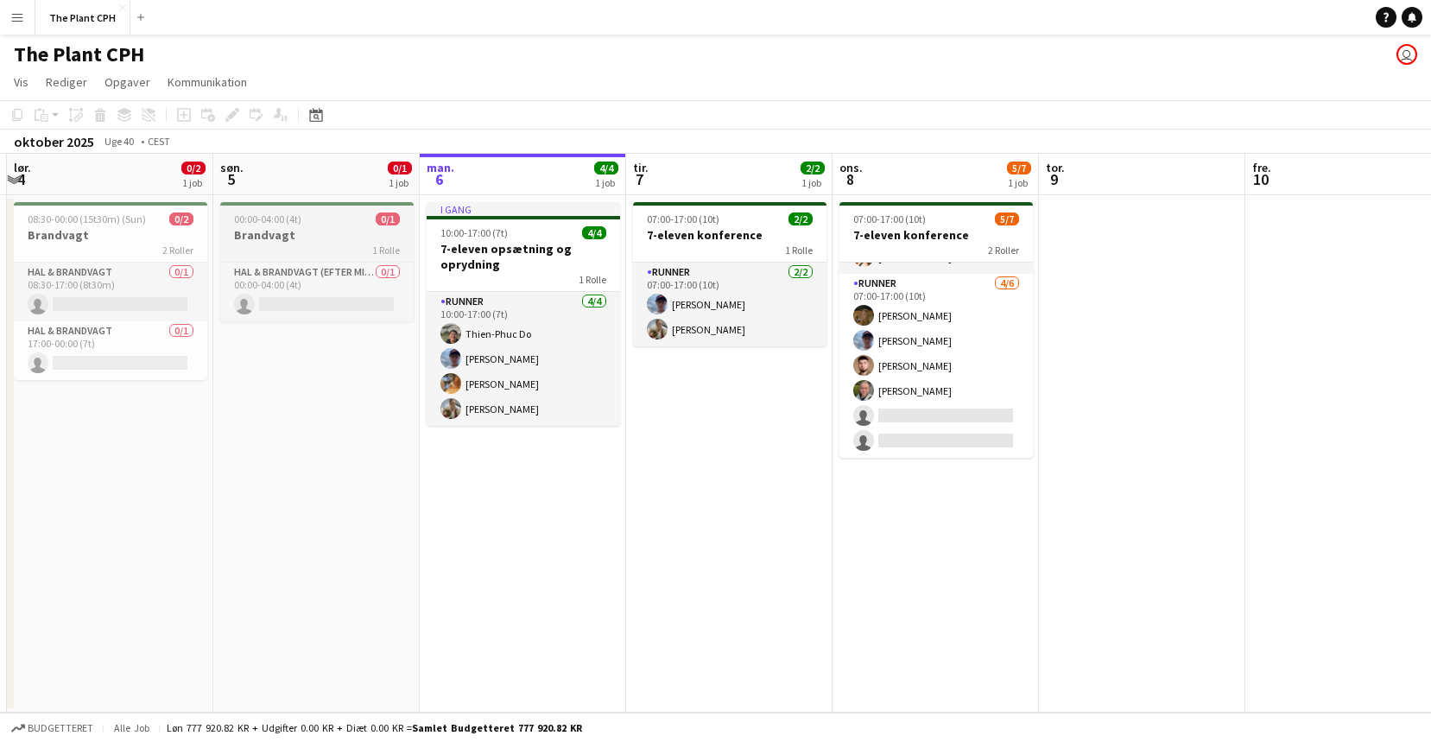
scroll to position [0, 386]
